Goal: Obtain resource: Obtain resource

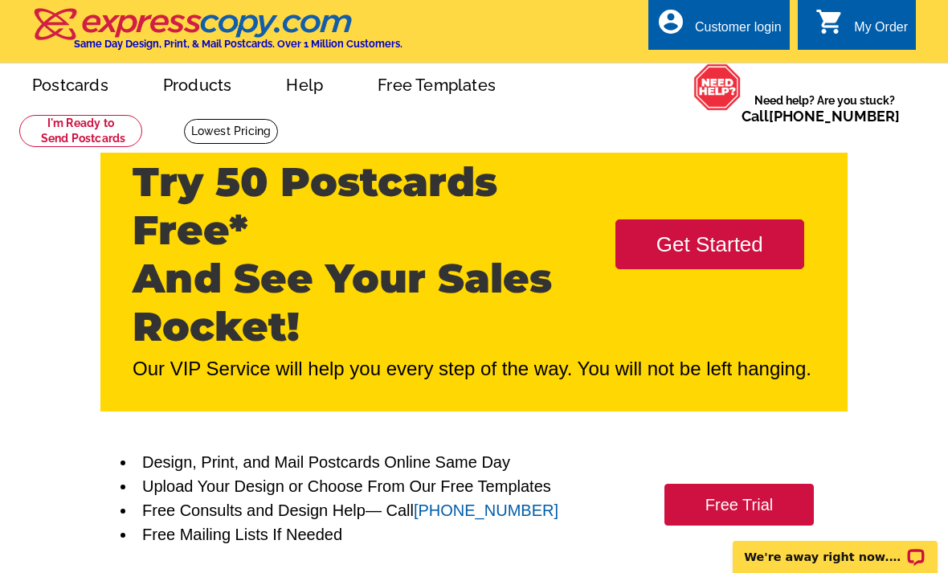
click at [746, 241] on link "Get Started" at bounding box center [709, 244] width 189 height 50
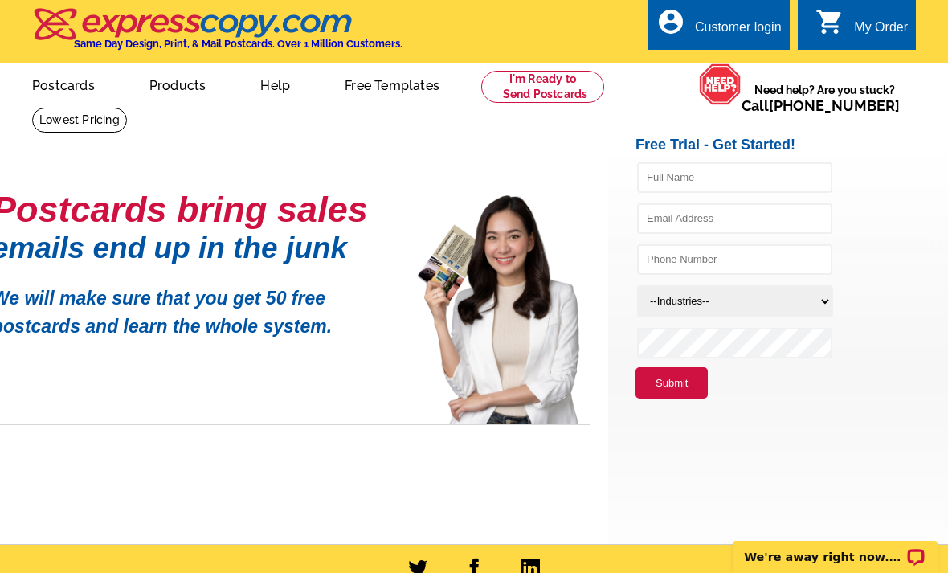
click at [570, 91] on link at bounding box center [542, 87] width 123 height 32
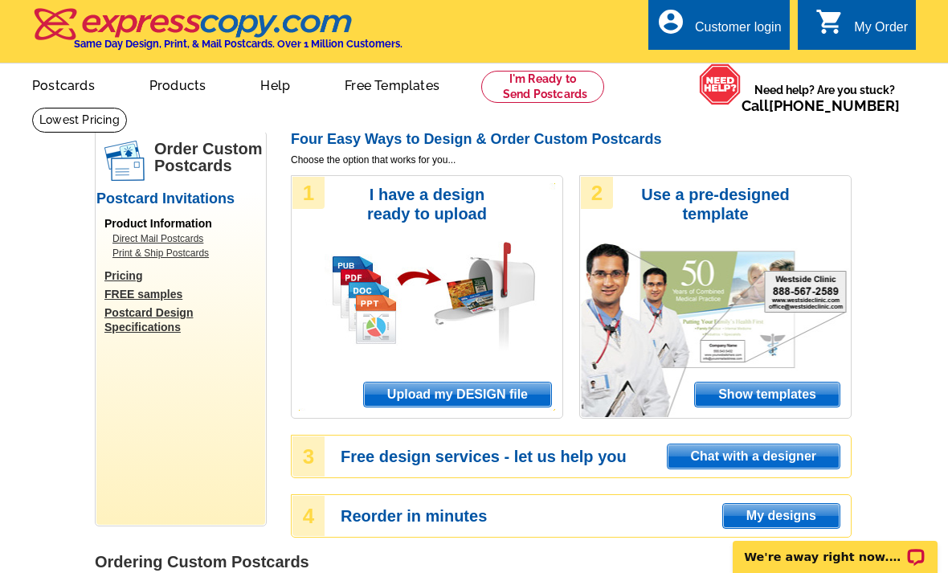
click at [165, 296] on link "FREE samples" at bounding box center [184, 294] width 161 height 14
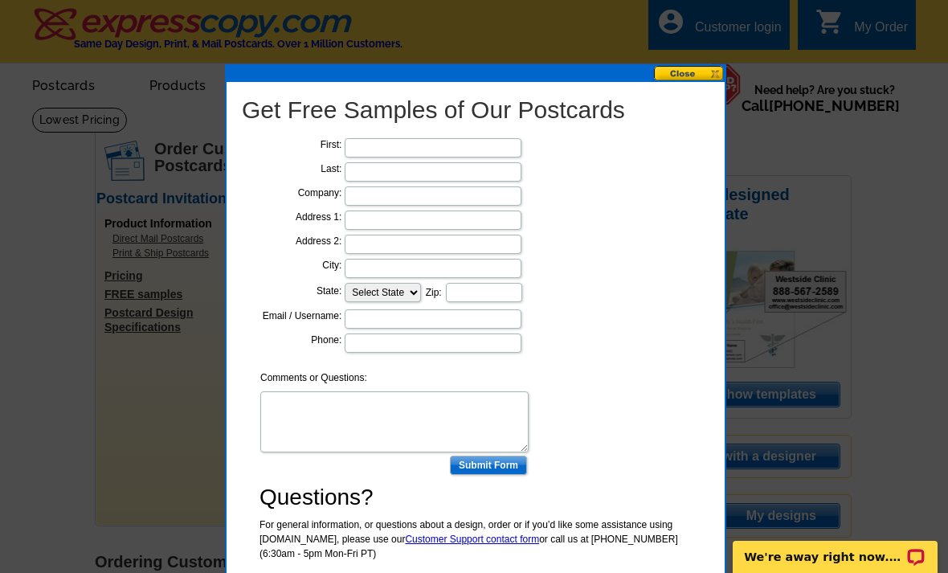
click at [463, 153] on input "text" at bounding box center [433, 147] width 177 height 19
type input "Taylor"
click at [454, 178] on input "text" at bounding box center [433, 171] width 177 height 19
type input "Dunlap"
click at [378, 192] on input "text" at bounding box center [433, 195] width 177 height 19
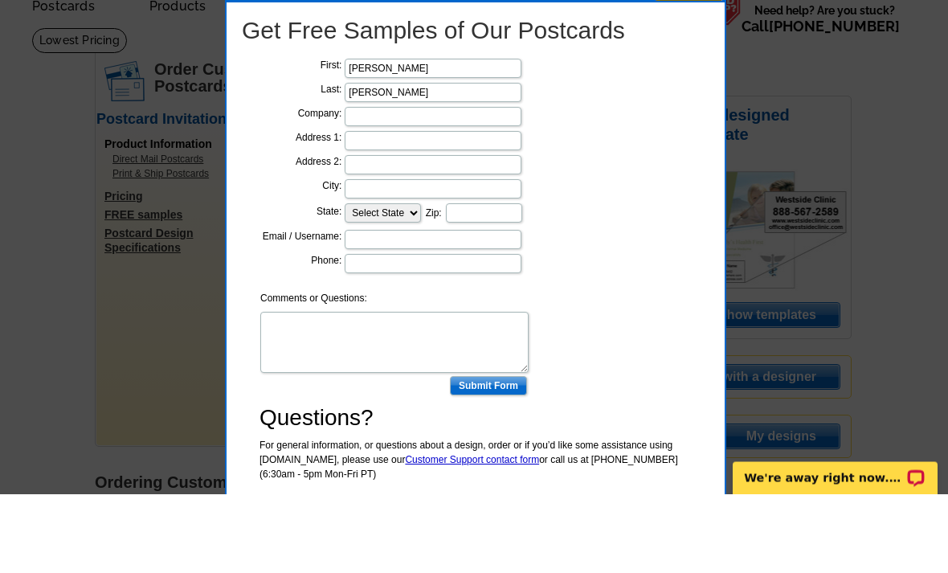
click at [443, 210] on input "text" at bounding box center [433, 219] width 177 height 19
type input "189 N COLLEGE"
click at [462, 235] on input "text" at bounding box center [433, 244] width 177 height 19
click at [466, 259] on input "text" at bounding box center [433, 268] width 177 height 19
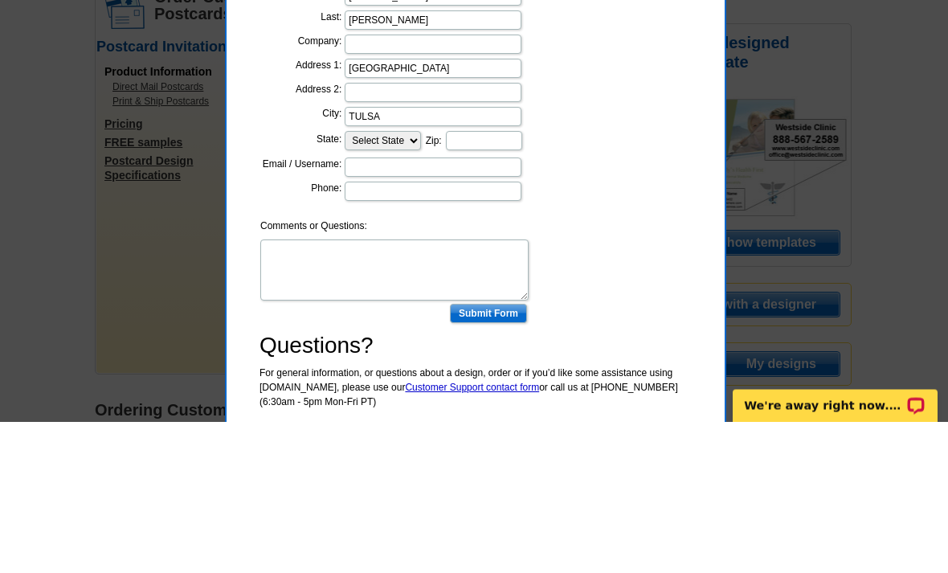
type input "TULSA"
click at [403, 283] on select "Select State Alabama Alaska Arizona Arkansas California Colorado Connecticut D.…" at bounding box center [383, 292] width 76 height 19
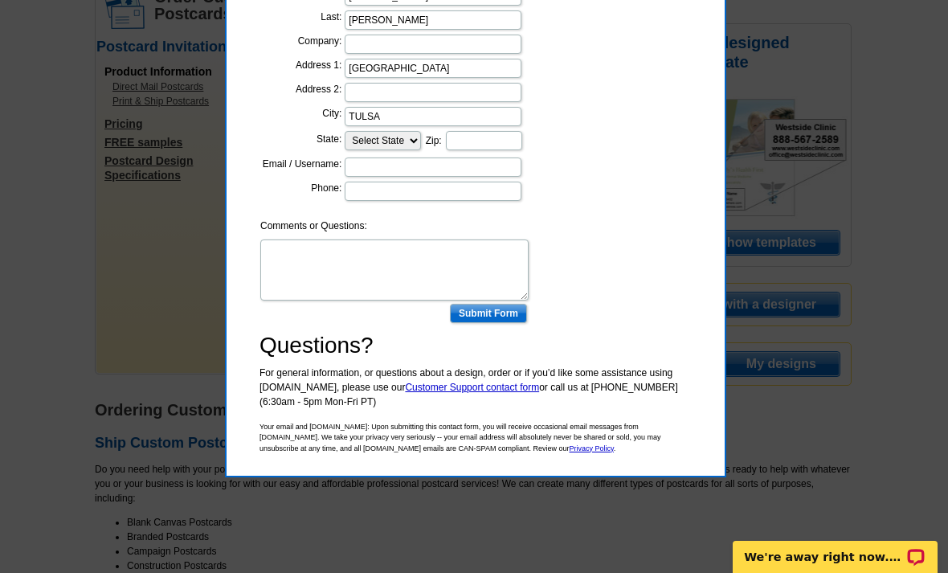
select select "OK"
click at [492, 140] on input "text" at bounding box center [484, 140] width 76 height 19
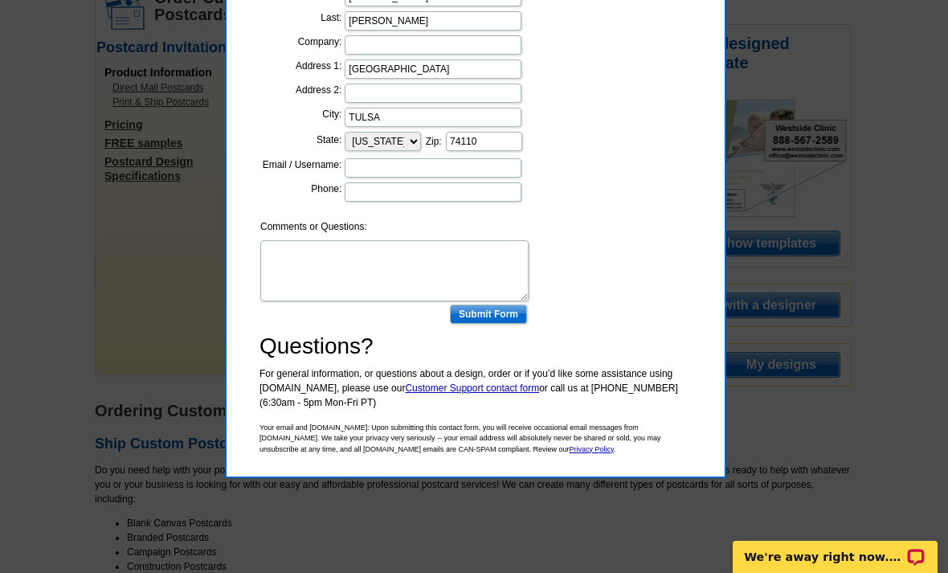
type input "74110"
click at [491, 173] on input "text" at bounding box center [433, 167] width 177 height 19
type input "taylorndunlap@gmail.com"
click at [471, 190] on input "text" at bounding box center [433, 191] width 177 height 19
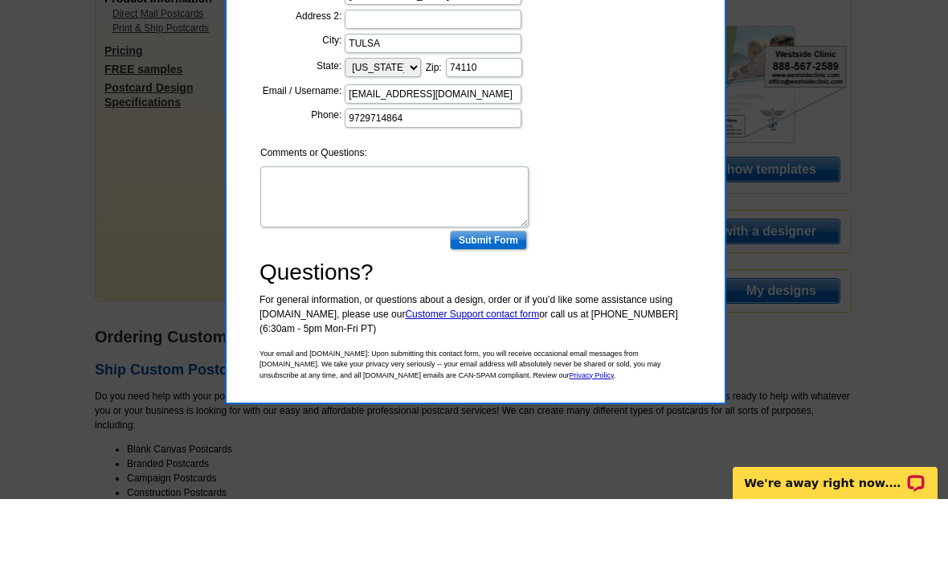
type input "9729714864"
click at [480, 240] on textarea "Comments or Questions:" at bounding box center [394, 270] width 268 height 61
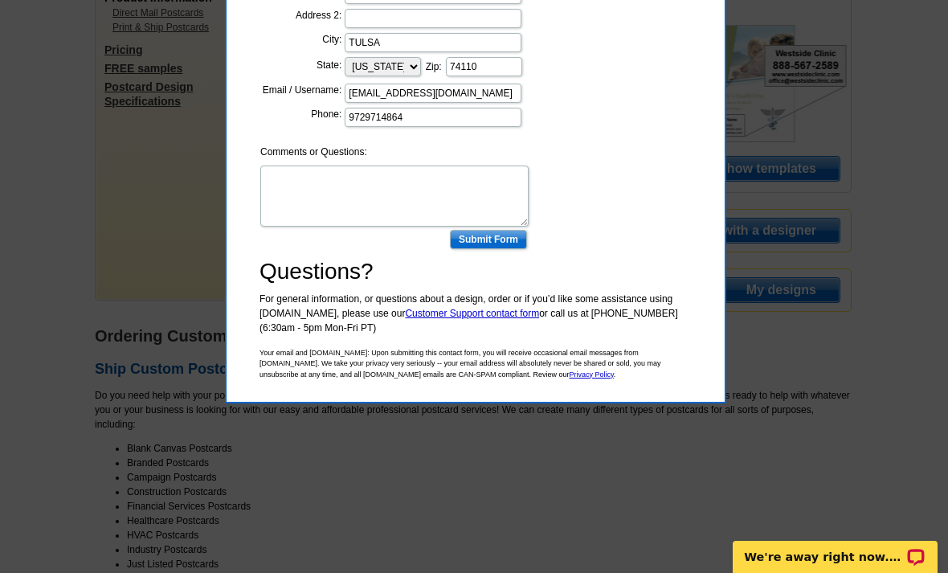
click at [500, 247] on input "Submit Form" at bounding box center [488, 239] width 77 height 19
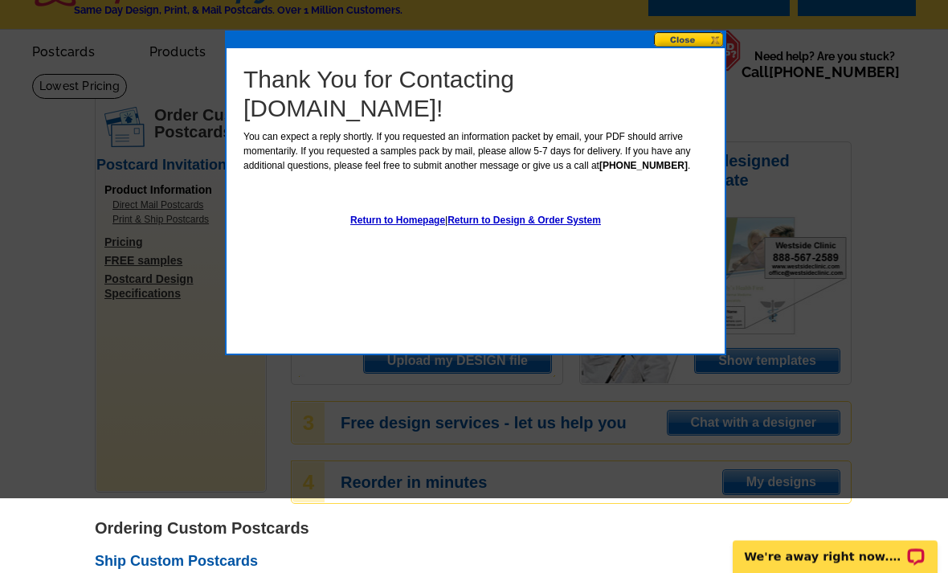
scroll to position [0, 0]
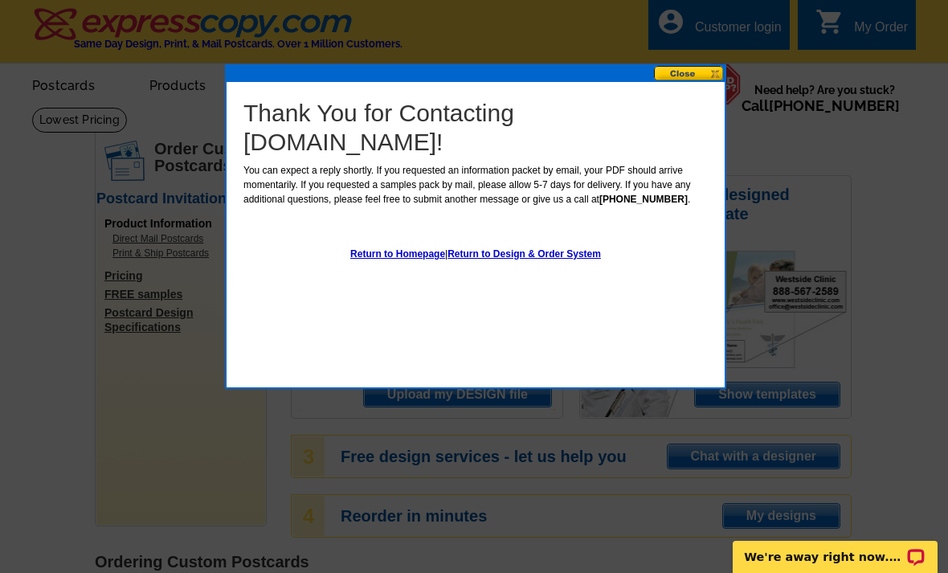
click at [447, 10] on div at bounding box center [474, 286] width 948 height 573
click at [700, 73] on button at bounding box center [689, 73] width 71 height 15
